Goal: Information Seeking & Learning: Understand process/instructions

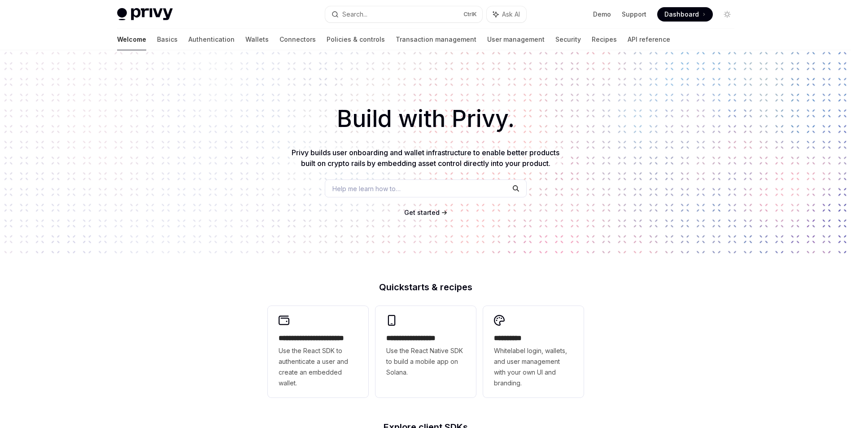
click at [427, 218] on div "Build with Privy. Privy builds user onboarding and wallet infrastructure to ena…" at bounding box center [425, 152] width 851 height 205
click at [427, 212] on span "Get started" at bounding box center [421, 213] width 35 height 8
type textarea "*"
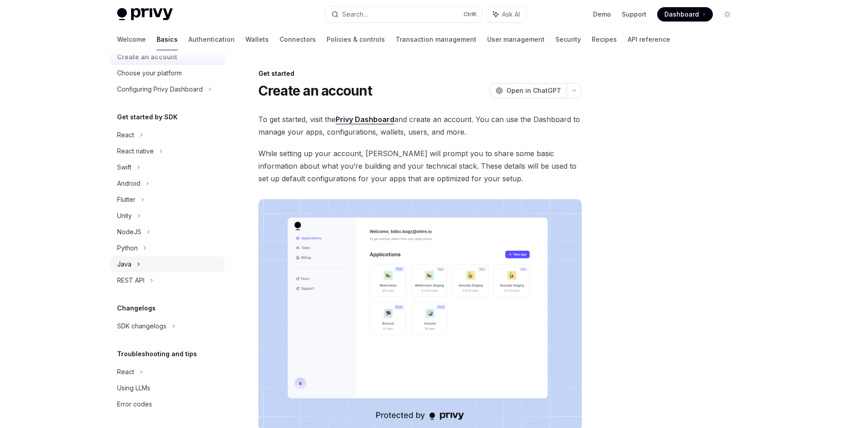
scroll to position [49, 0]
click at [136, 228] on div "NodeJS" at bounding box center [129, 229] width 24 height 11
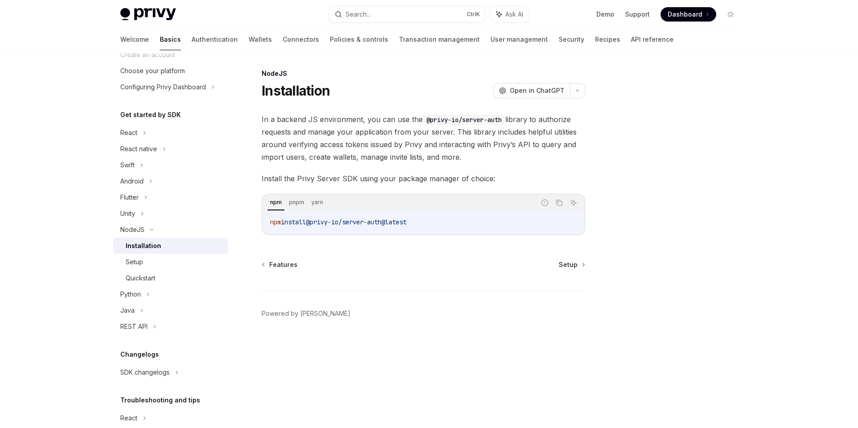
drag, startPoint x: 420, startPoint y: 222, endPoint x: 266, endPoint y: 223, distance: 153.8
click at [266, 223] on div "npm install @privy-io/server-auth@latest" at bounding box center [423, 221] width 321 height 23
click at [439, 218] on code "npm install @privy-io/server-auth@latest" at bounding box center [423, 222] width 306 height 11
click at [164, 266] on div "Setup" at bounding box center [174, 262] width 97 height 11
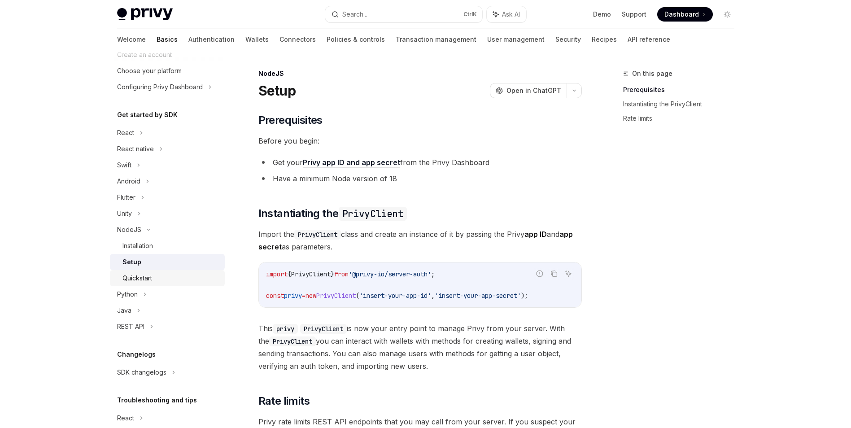
click at [159, 278] on div "Quickstart" at bounding box center [170, 278] width 97 height 11
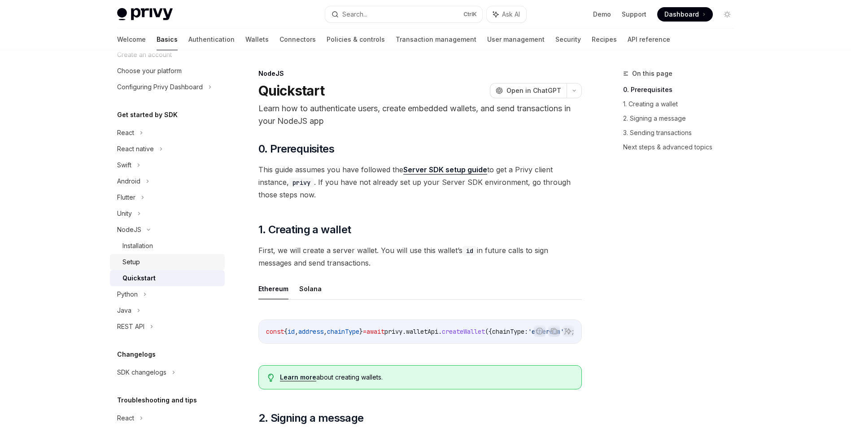
click at [162, 266] on div "Setup" at bounding box center [170, 262] width 97 height 11
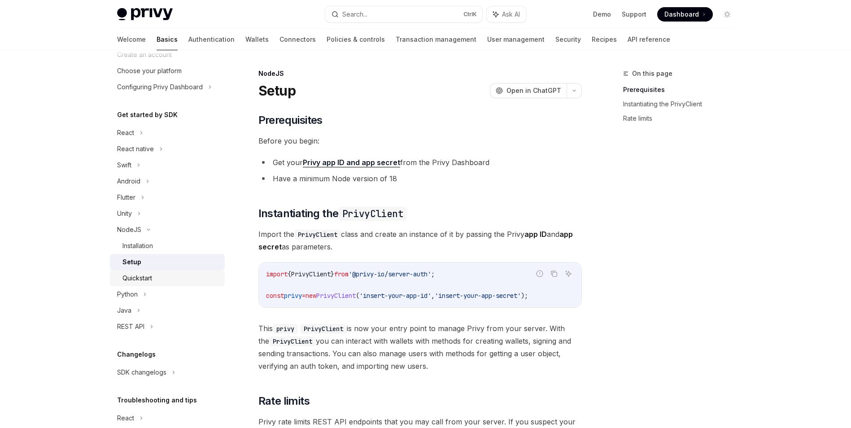
click at [157, 282] on div "Quickstart" at bounding box center [170, 278] width 97 height 11
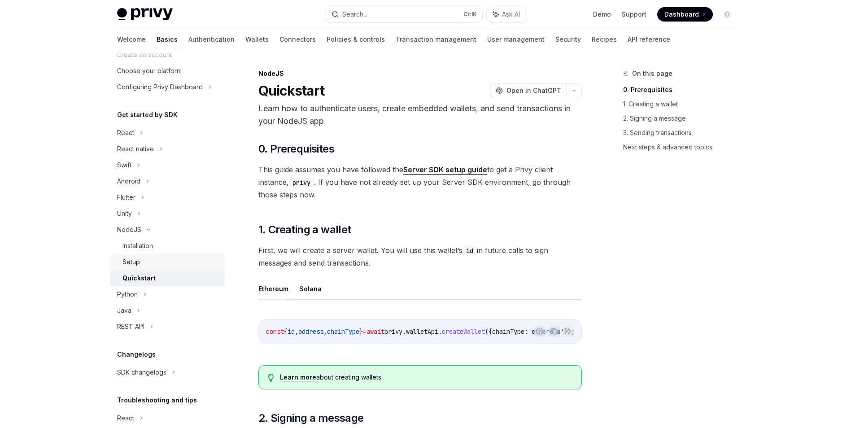
click at [155, 265] on div "Setup" at bounding box center [170, 262] width 97 height 11
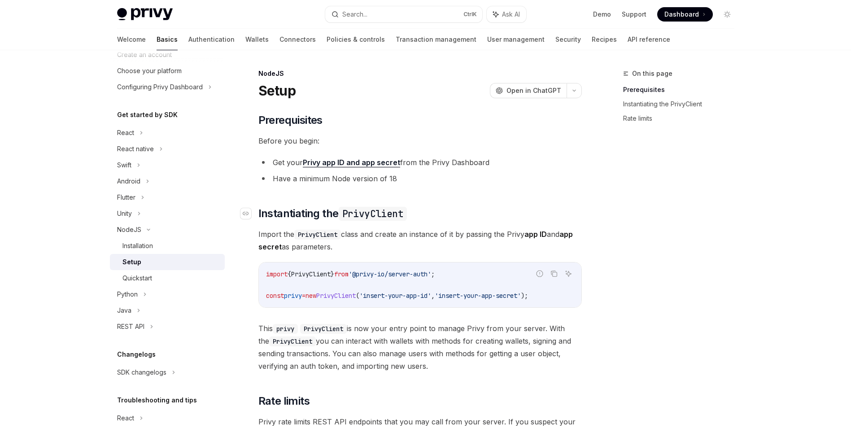
drag, startPoint x: 317, startPoint y: 244, endPoint x: 255, endPoint y: 217, distance: 67.7
click at [258, 217] on div "​ Prerequisites Before you begin: Get your Privy app ID and app secret from the…" at bounding box center [419, 293] width 323 height 361
click at [364, 245] on span "Import the PrivyClient class and create an instance of it by passing the Privy …" at bounding box center [419, 240] width 323 height 25
click at [324, 251] on span "Import the PrivyClient class and create an instance of it by passing the Privy …" at bounding box center [419, 240] width 323 height 25
drag, startPoint x: 324, startPoint y: 251, endPoint x: 359, endPoint y: 250, distance: 34.5
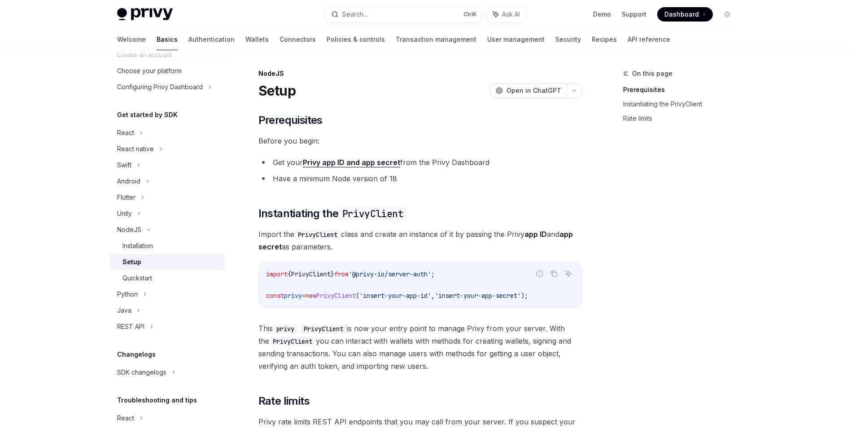
click at [359, 250] on span "Import the PrivyClient class and create an instance of it by passing the Privy …" at bounding box center [419, 240] width 323 height 25
drag, startPoint x: 347, startPoint y: 248, endPoint x: 254, endPoint y: 235, distance: 93.7
click at [254, 235] on div "NodeJS Setup OpenAI Open in ChatGPT OpenAI Open in ChatGPT ​ Prerequisites Befo…" at bounding box center [335, 337] width 495 height 539
drag, startPoint x: 254, startPoint y: 235, endPoint x: 368, endPoint y: 251, distance: 115.1
click at [368, 251] on span "Import the PrivyClient class and create an instance of it by passing the Privy …" at bounding box center [419, 240] width 323 height 25
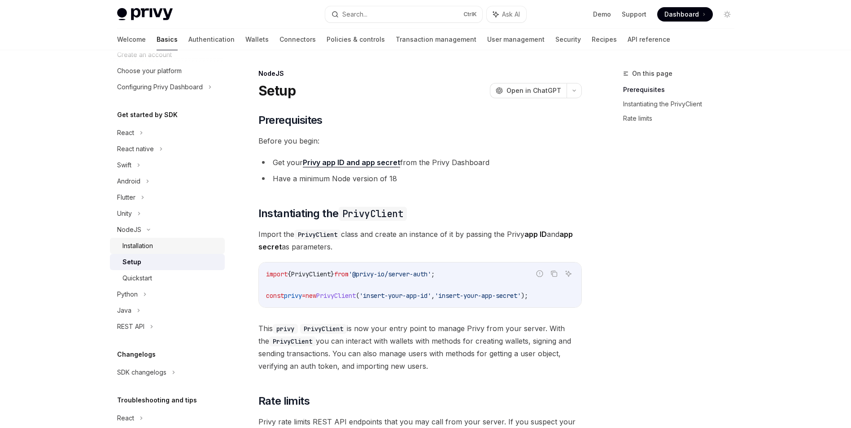
click at [165, 244] on div "Installation" at bounding box center [170, 245] width 97 height 11
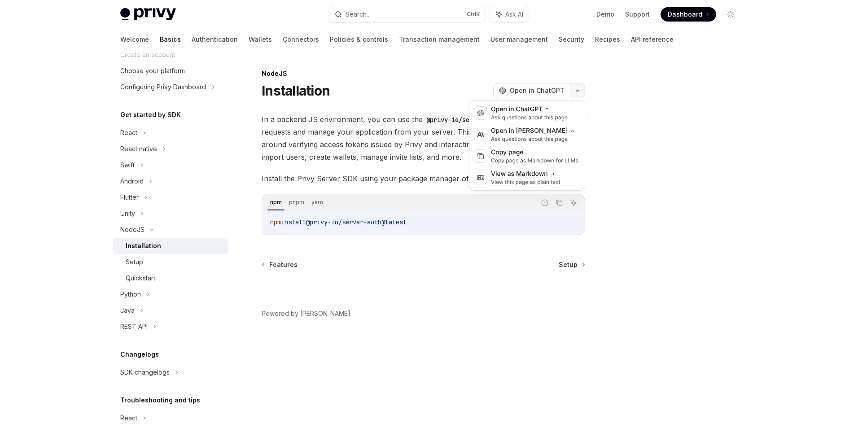
click at [579, 88] on button "button" at bounding box center [577, 90] width 15 height 15
click at [579, 89] on icon "button" at bounding box center [577, 91] width 11 height 4
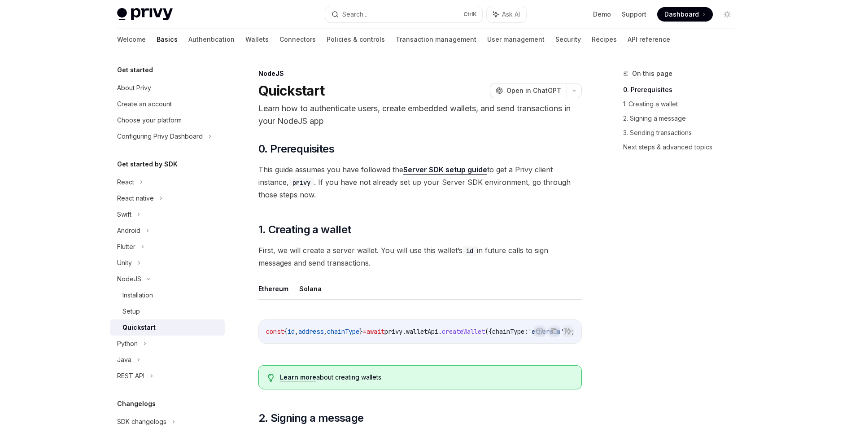
type textarea "*"
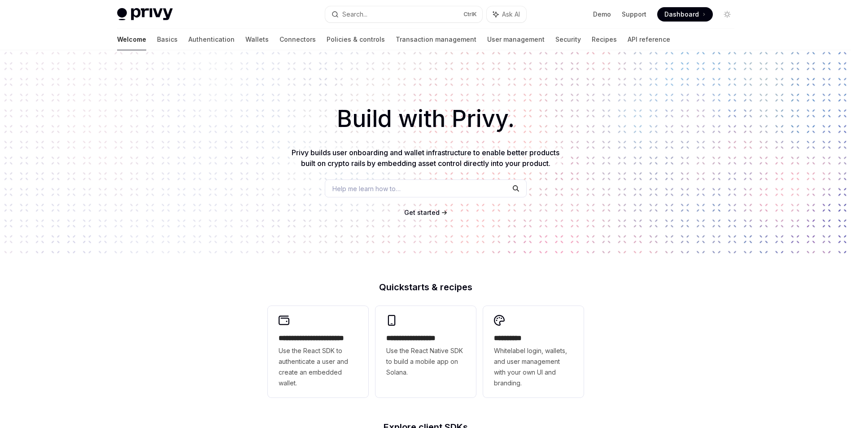
click at [431, 213] on span "Get started" at bounding box center [421, 213] width 35 height 8
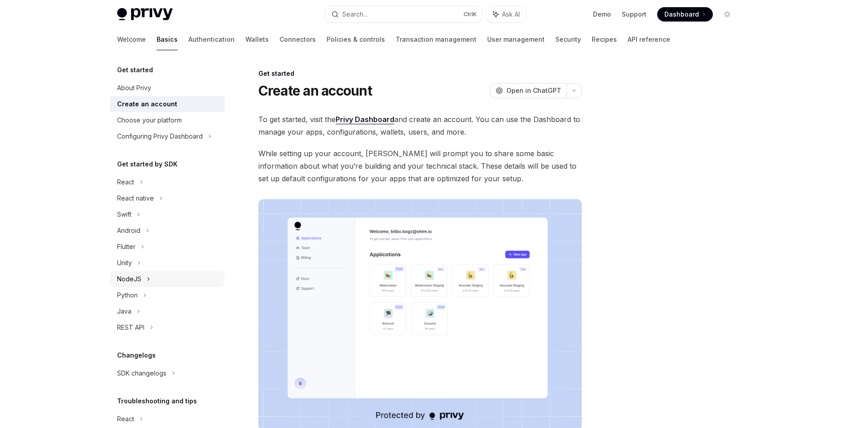
click at [147, 277] on icon at bounding box center [149, 279] width 4 height 11
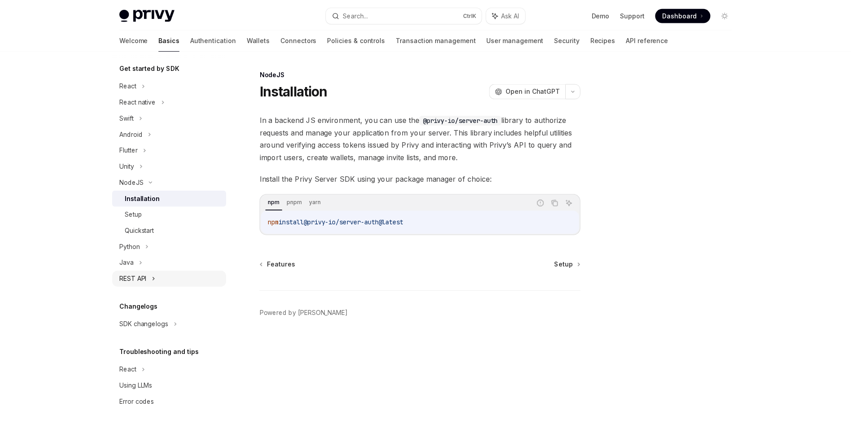
scroll to position [98, 0]
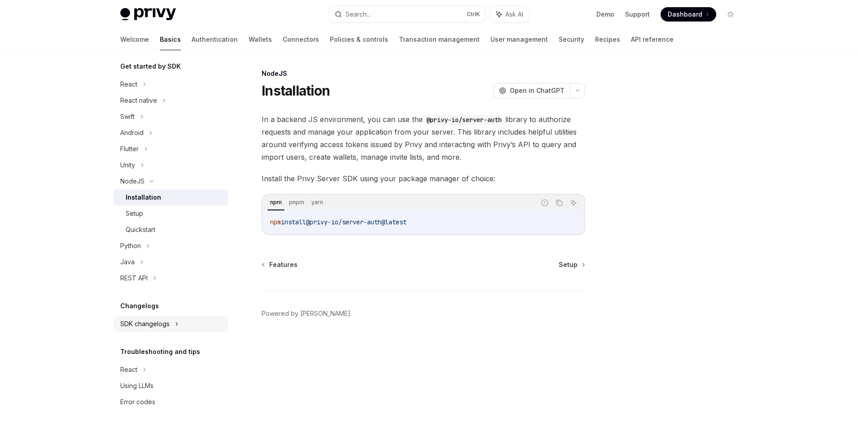
click at [175, 319] on icon at bounding box center [177, 323] width 4 height 11
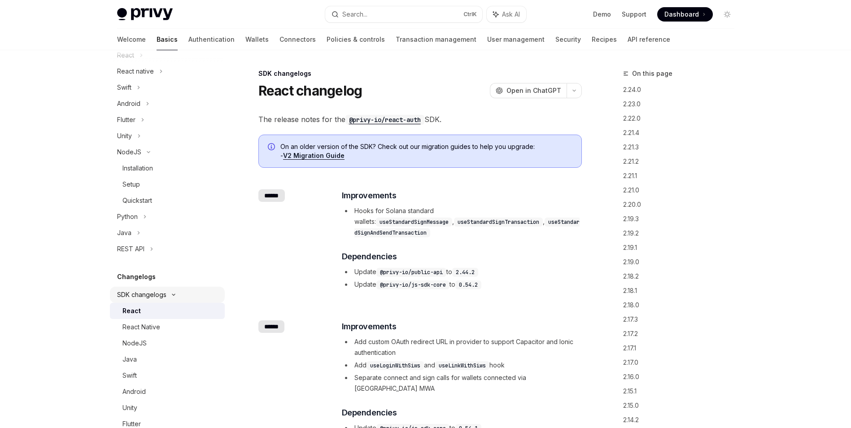
scroll to position [143, 0]
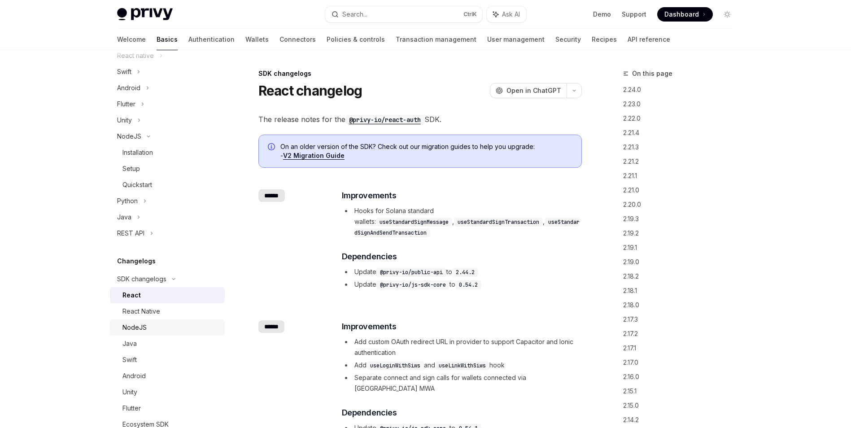
click at [150, 326] on div "NodeJS" at bounding box center [170, 327] width 97 height 11
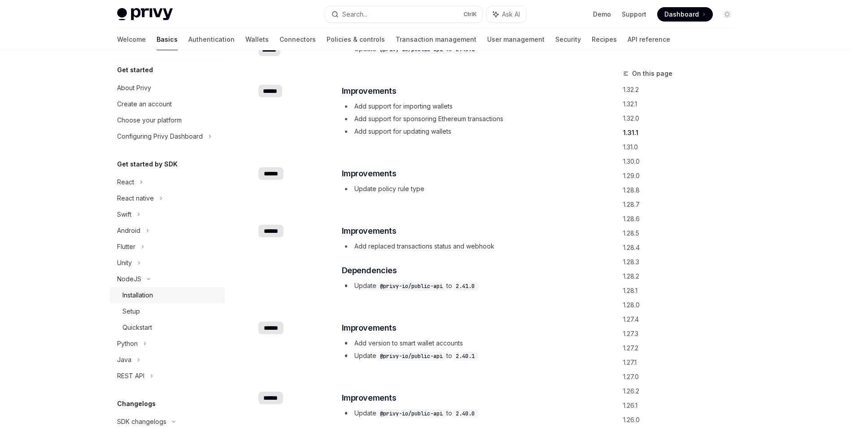
scroll to position [314, 0]
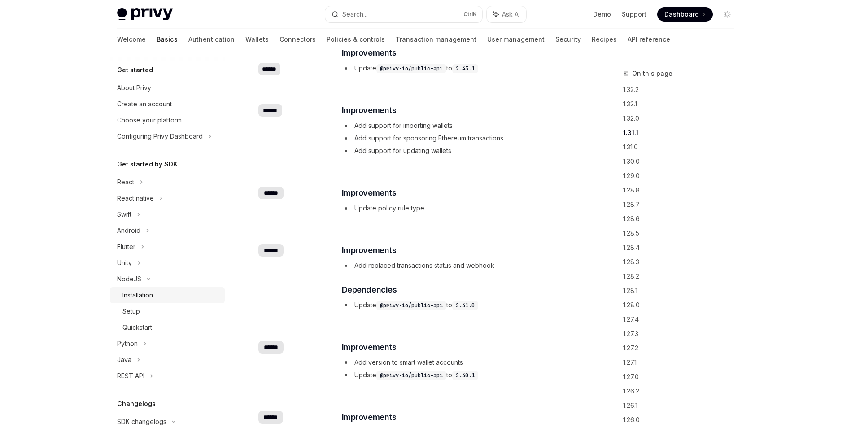
click at [145, 296] on div "Installation" at bounding box center [137, 295] width 30 height 11
type textarea "*"
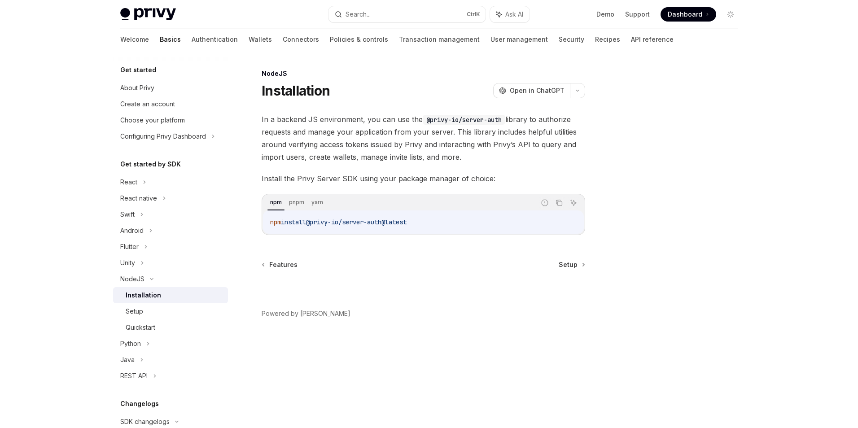
drag, startPoint x: 423, startPoint y: 224, endPoint x: 270, endPoint y: 223, distance: 153.8
click at [270, 223] on div "npm install @privy-io/server-auth@latest" at bounding box center [423, 221] width 321 height 23
drag, startPoint x: 270, startPoint y: 223, endPoint x: 351, endPoint y: 135, distance: 120.0
click at [351, 135] on span "In a backend JS environment, you can use the @privy-io/server-auth library to a…" at bounding box center [422, 138] width 323 height 50
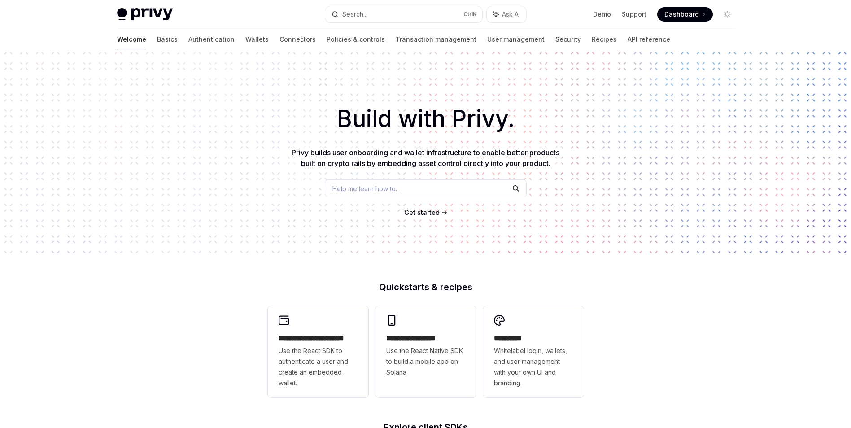
click at [430, 216] on span "Get started" at bounding box center [421, 213] width 35 height 8
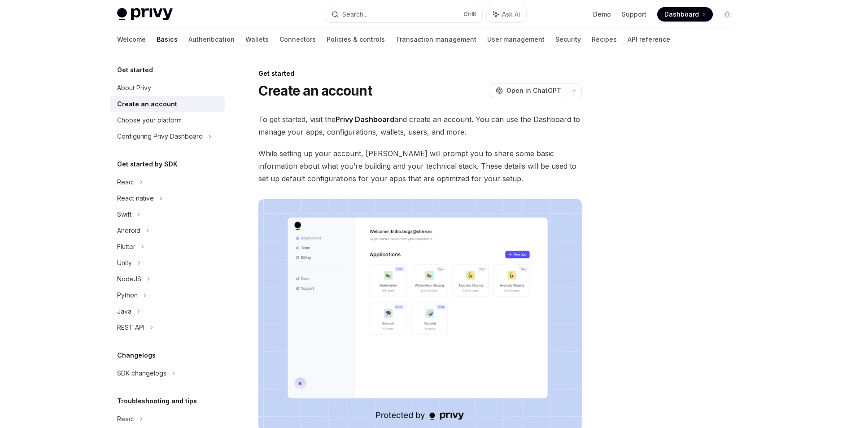
drag, startPoint x: 0, startPoint y: 0, endPoint x: 696, endPoint y: 139, distance: 709.9
click at [697, 139] on div at bounding box center [673, 248] width 136 height 360
